Goal: Task Accomplishment & Management: Manage account settings

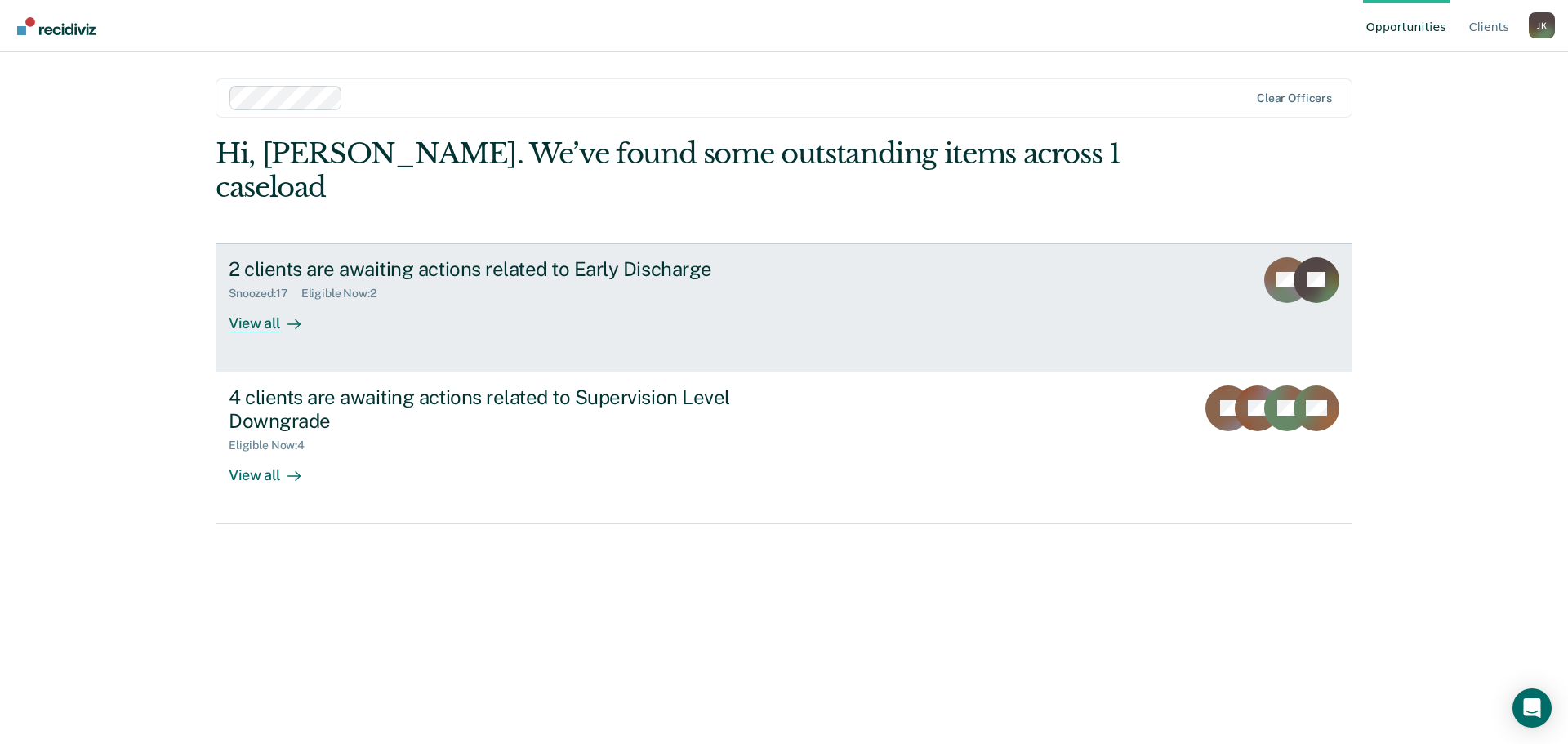
click at [251, 300] on div "View all" at bounding box center [274, 316] width 91 height 32
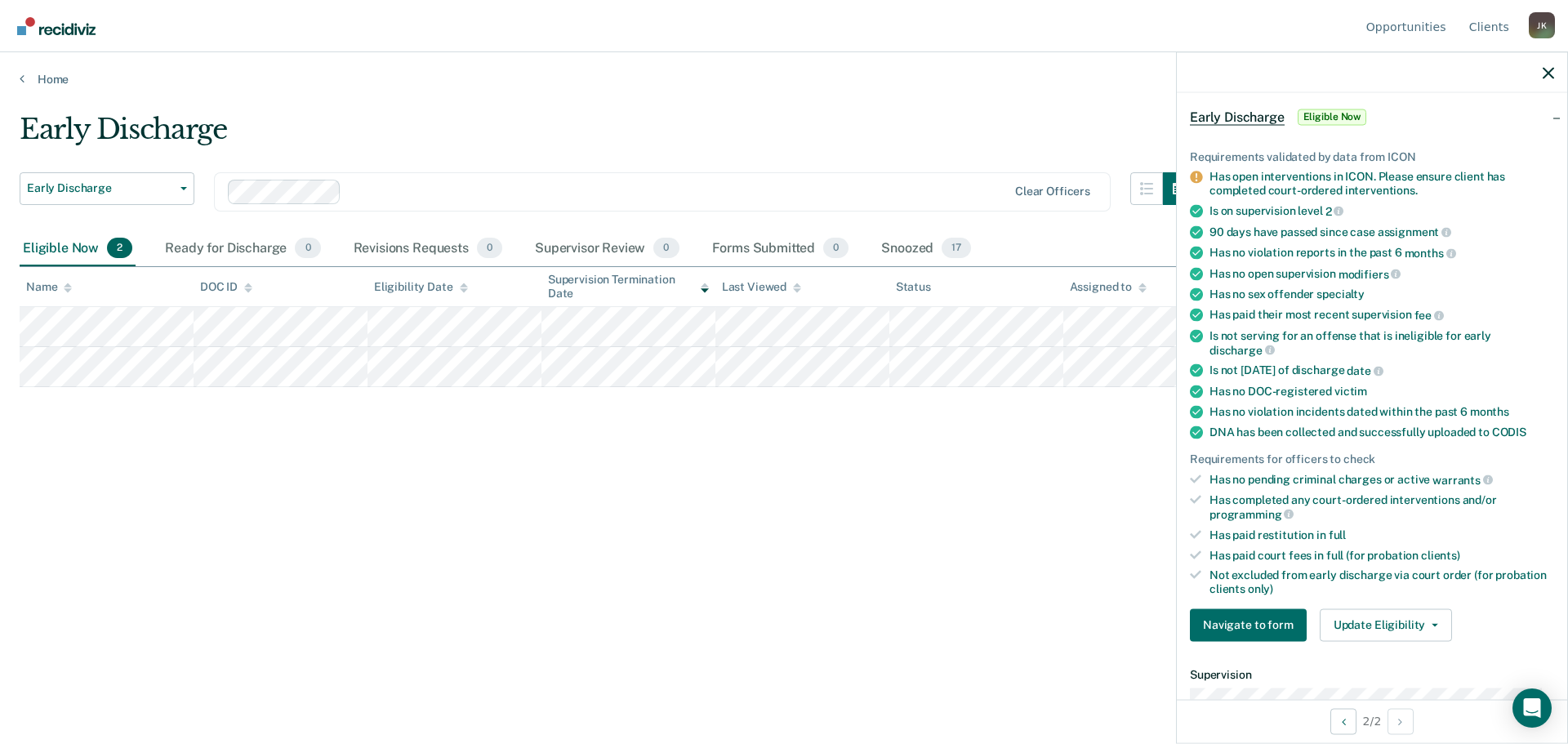
scroll to position [163, 0]
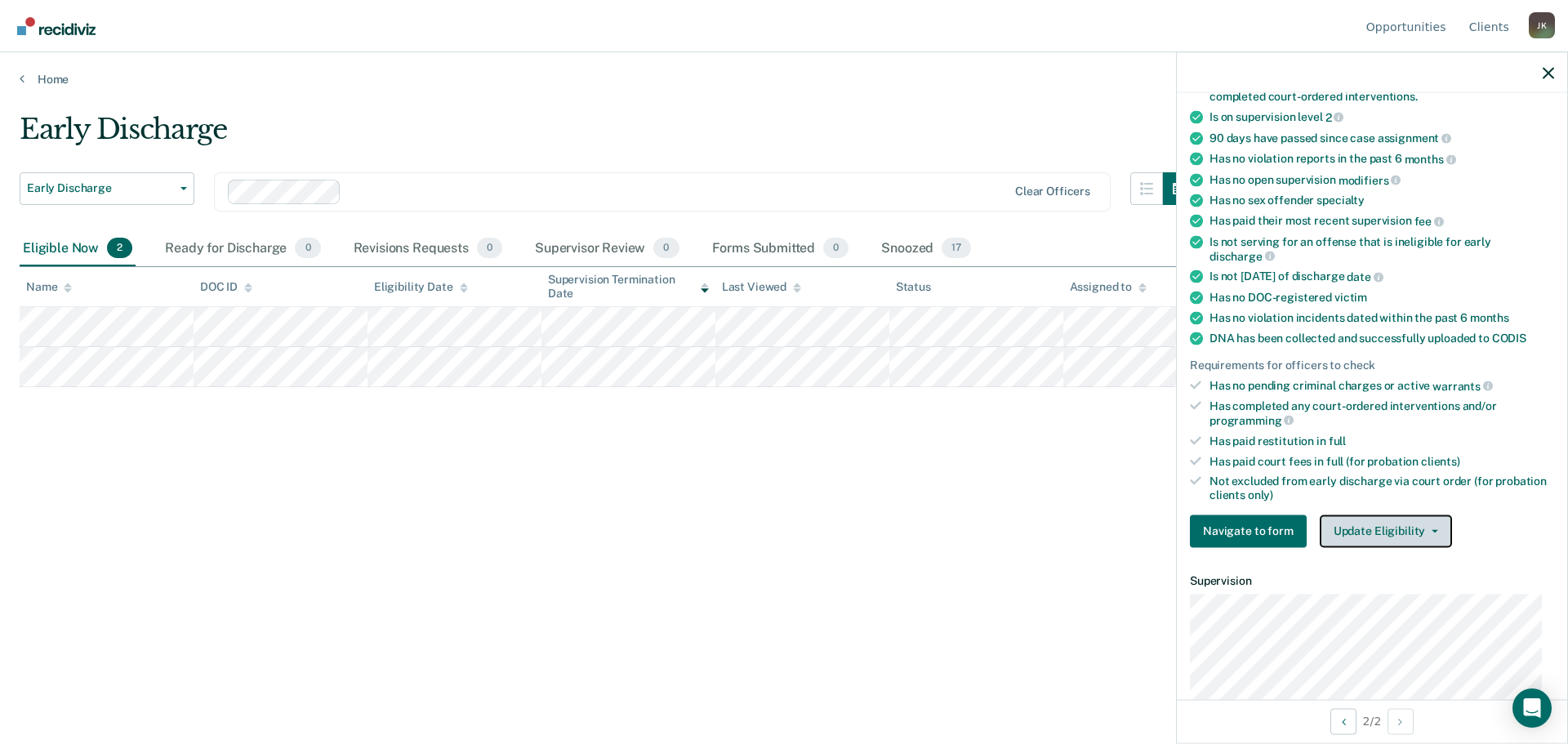
click at [1367, 531] on button "Update Eligibility" at bounding box center [1385, 531] width 132 height 33
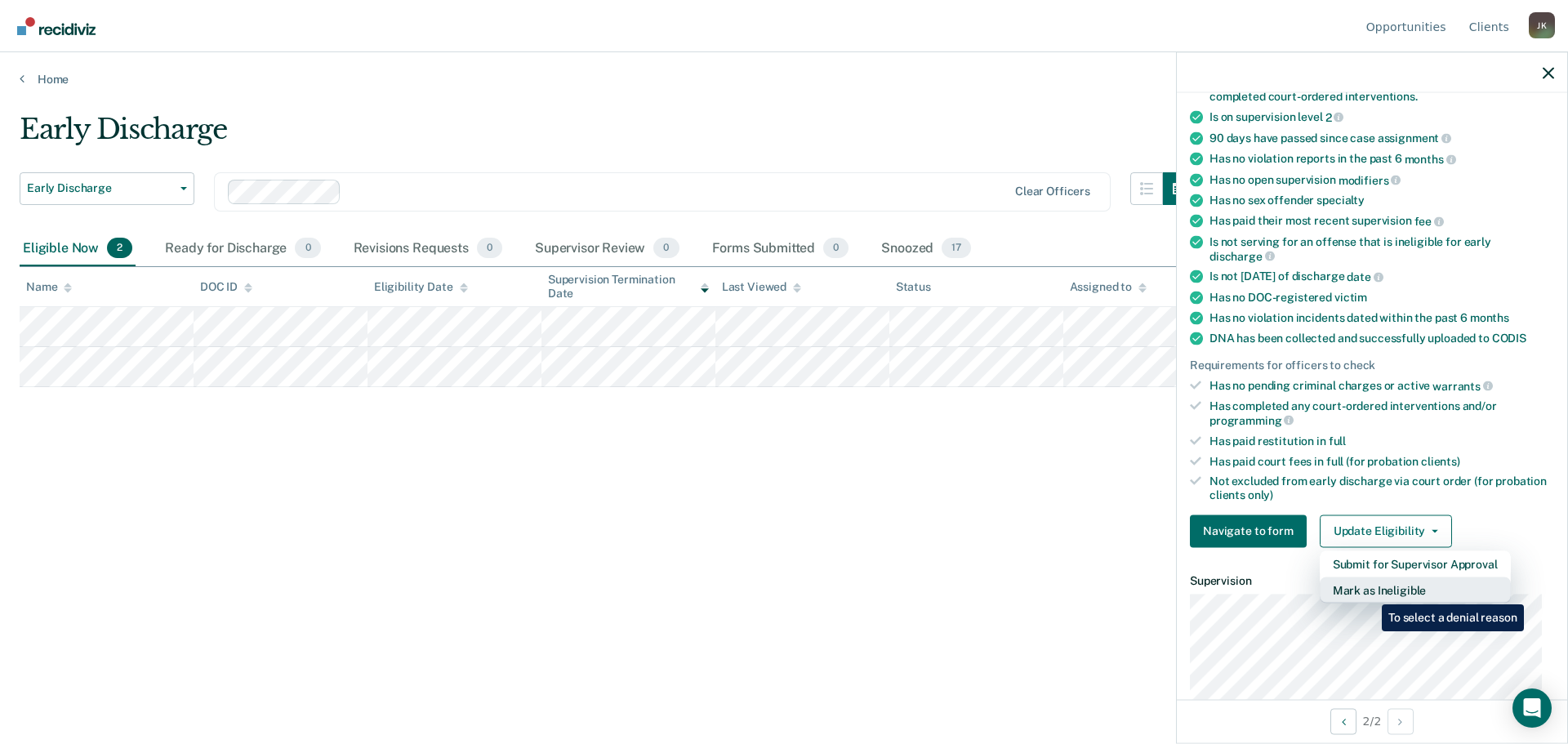
click at [1370, 592] on button "Mark as Ineligible" at bounding box center [1415, 589] width 191 height 26
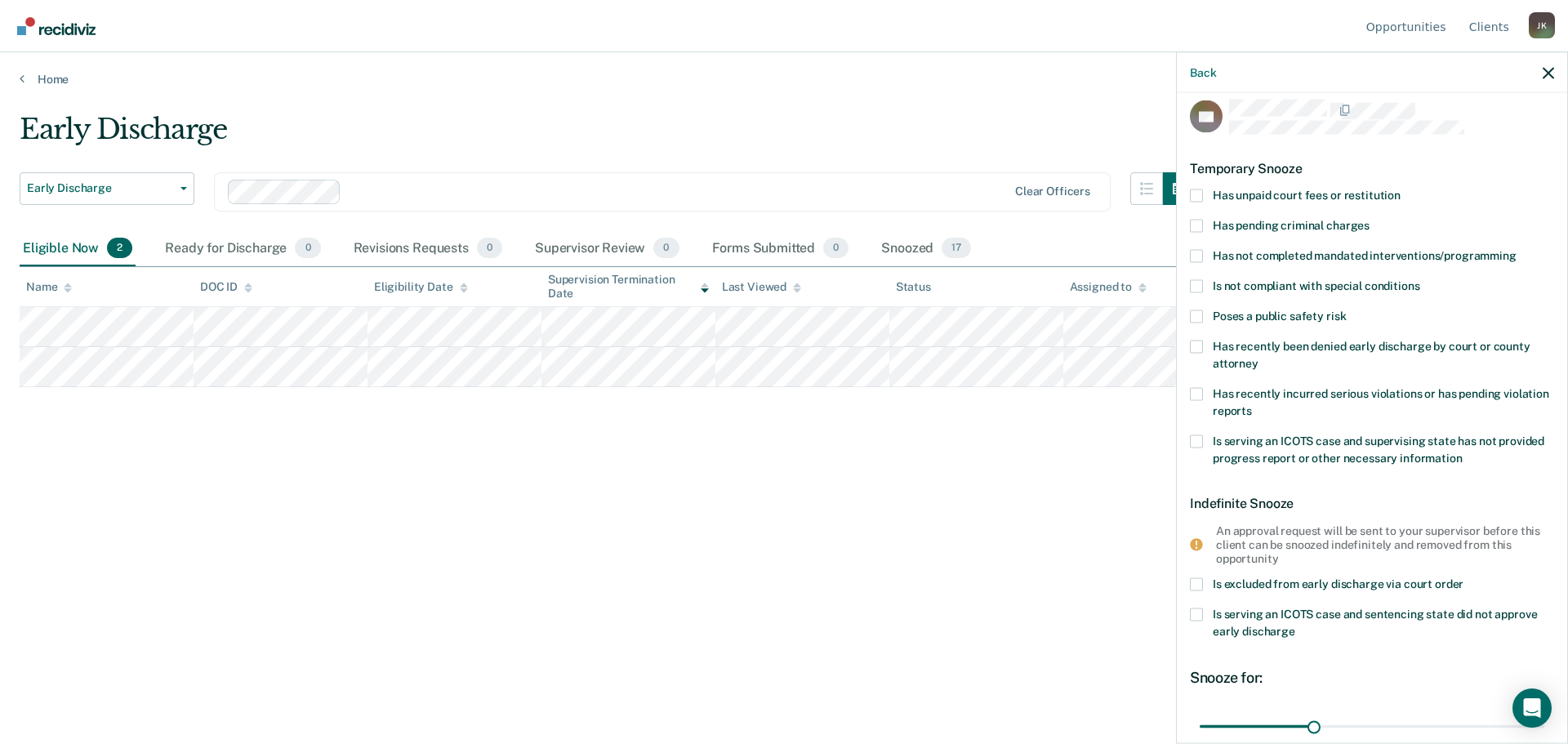
scroll to position [0, 0]
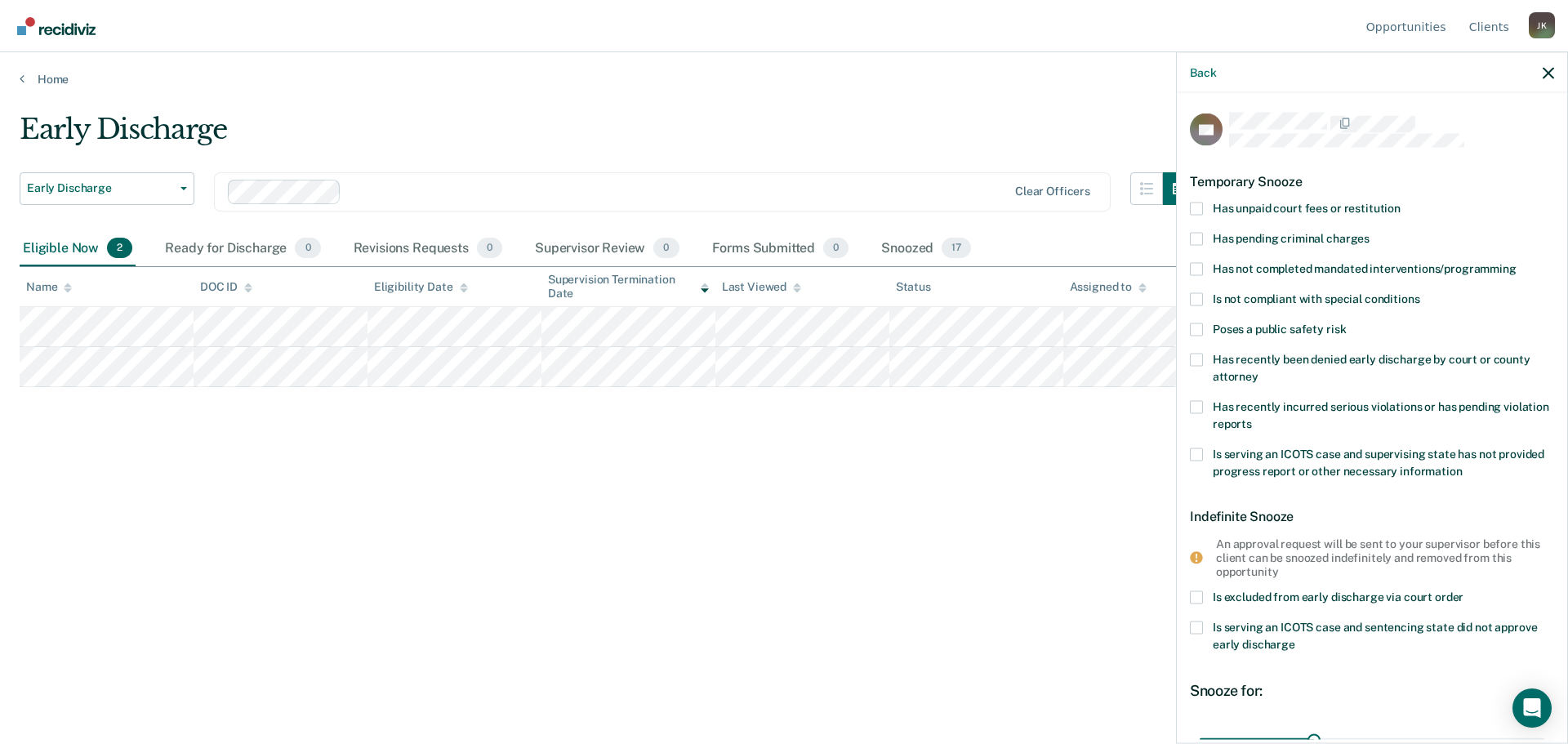
click at [1198, 269] on span at bounding box center [1196, 269] width 13 height 13
click at [1516, 262] on input "Has not completed mandated interventions/programming" at bounding box center [1516, 262] width 0 height 0
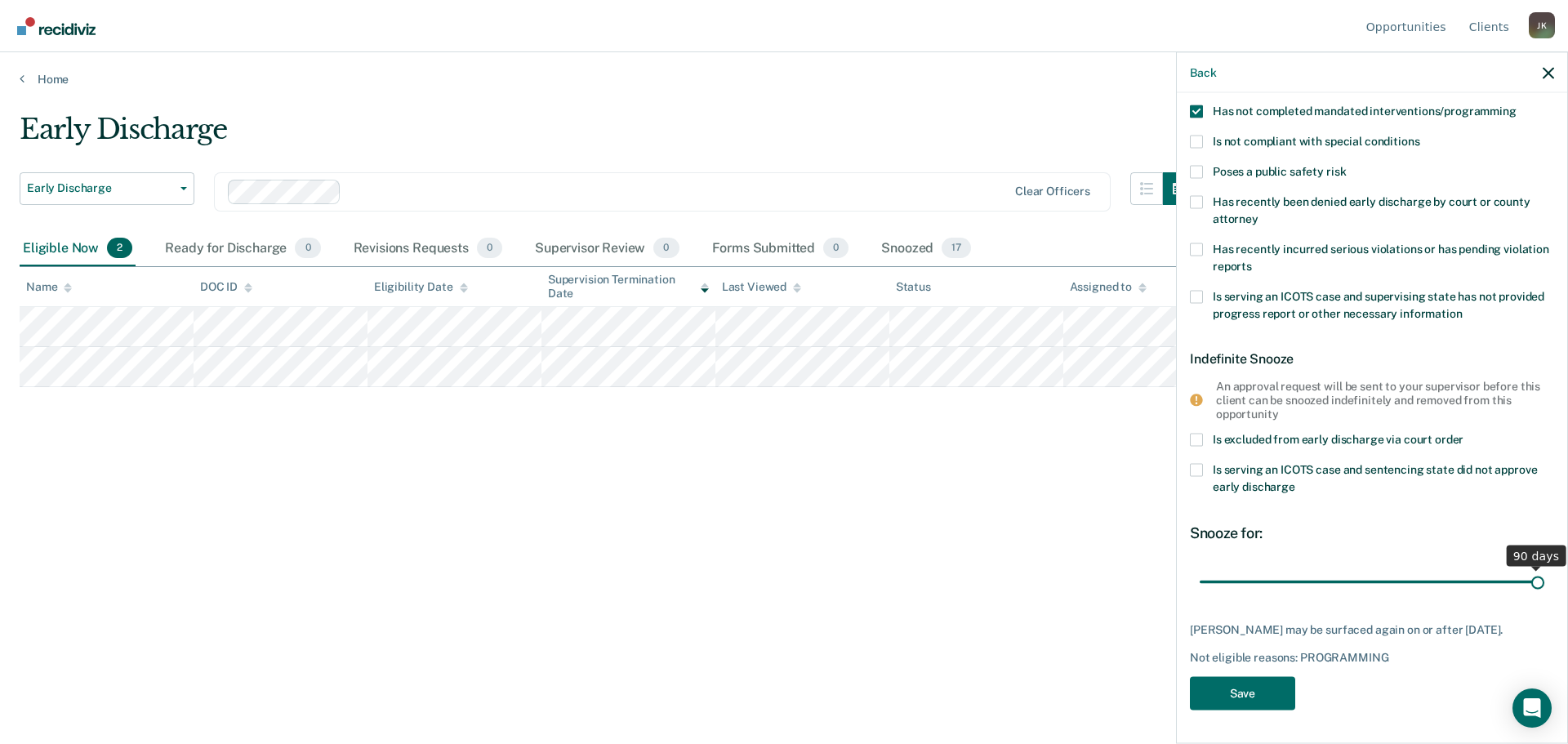
scroll to position [156, 0]
drag, startPoint x: 1311, startPoint y: 571, endPoint x: 1567, endPoint y: 588, distance: 256.6
type input "90"
click at [1545, 588] on input "range" at bounding box center [1372, 583] width 345 height 28
click at [1236, 687] on button "Save" at bounding box center [1242, 695] width 105 height 33
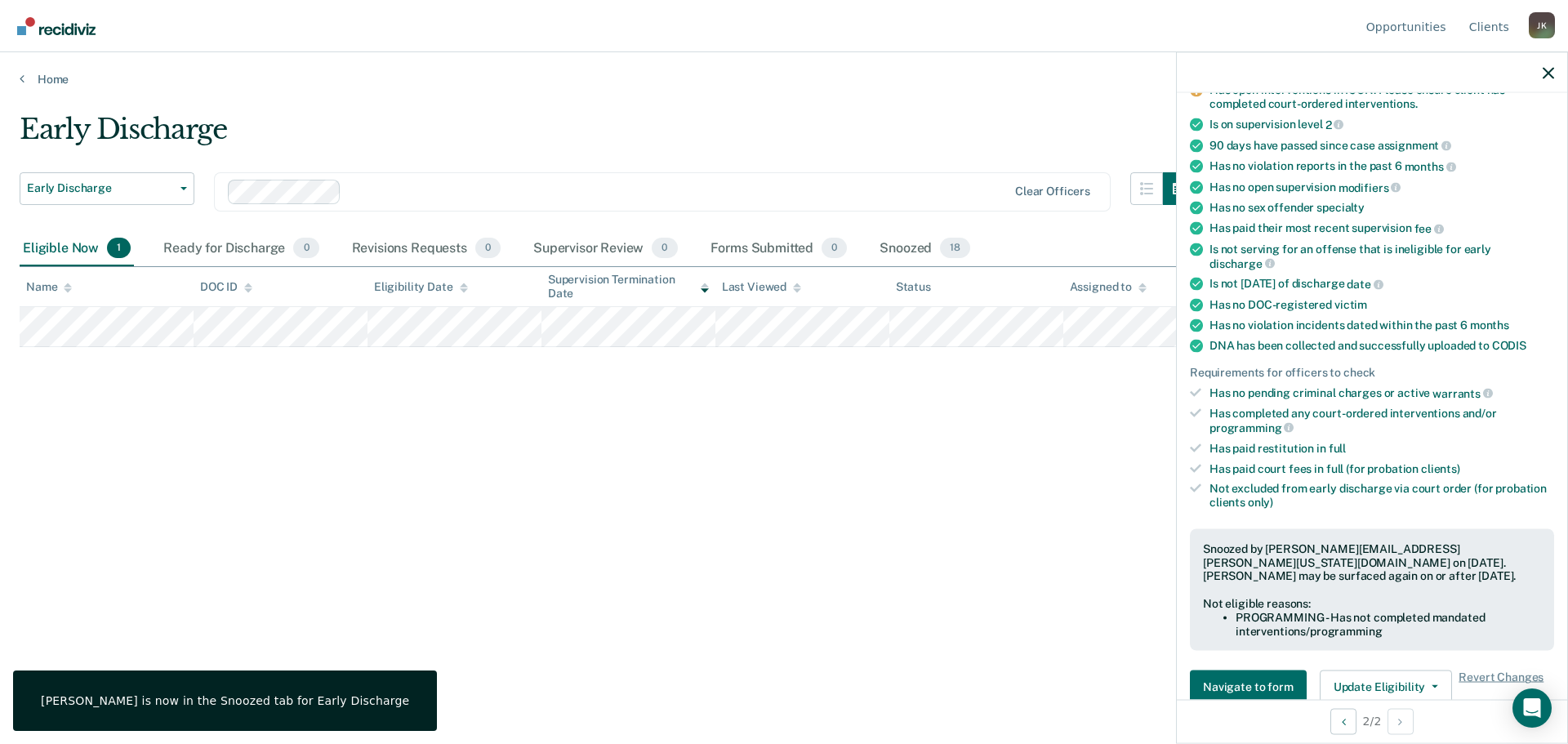
click at [788, 118] on div "Early Discharge" at bounding box center [607, 136] width 1176 height 47
click at [1542, 72] on div at bounding box center [1372, 72] width 390 height 41
click at [1547, 73] on icon "button" at bounding box center [1549, 73] width 12 height 12
